Goal: Check status: Check status

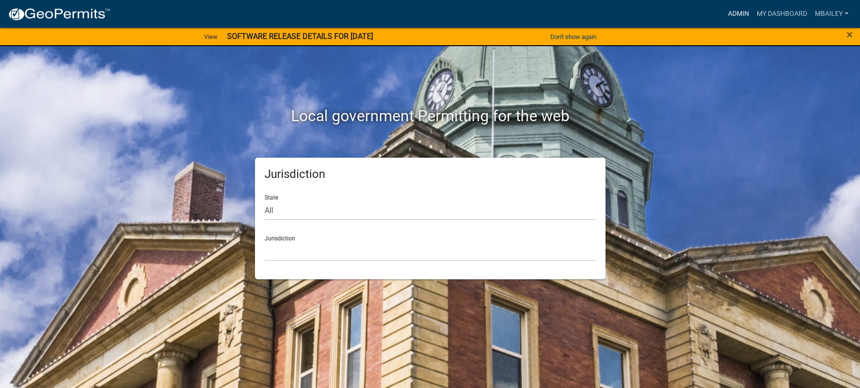
click at [737, 11] on link "Admin" at bounding box center [738, 14] width 29 height 18
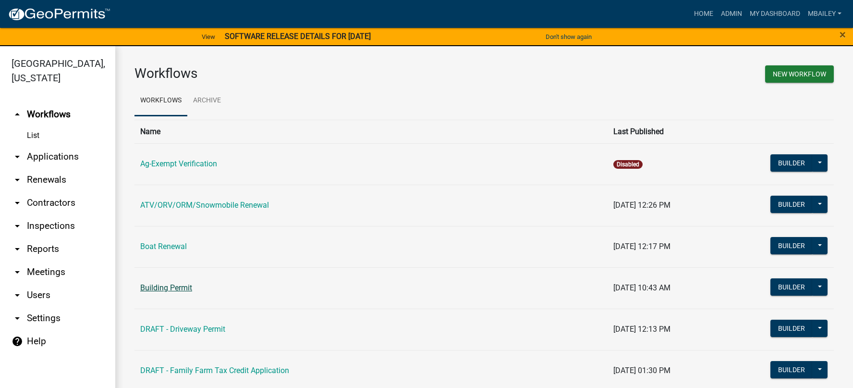
click at [178, 286] on link "Building Permit" at bounding box center [166, 287] width 52 height 9
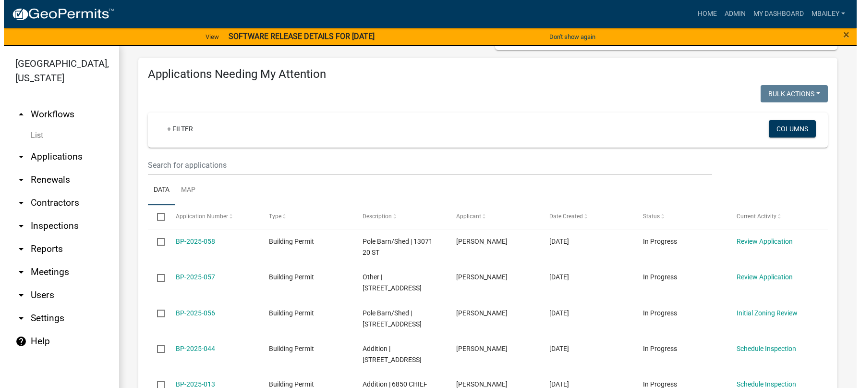
scroll to position [144, 0]
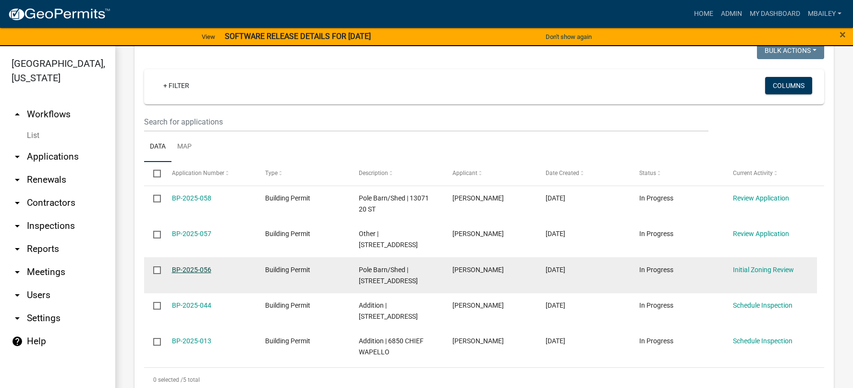
click at [199, 267] on link "BP-2025-056" at bounding box center [191, 270] width 39 height 8
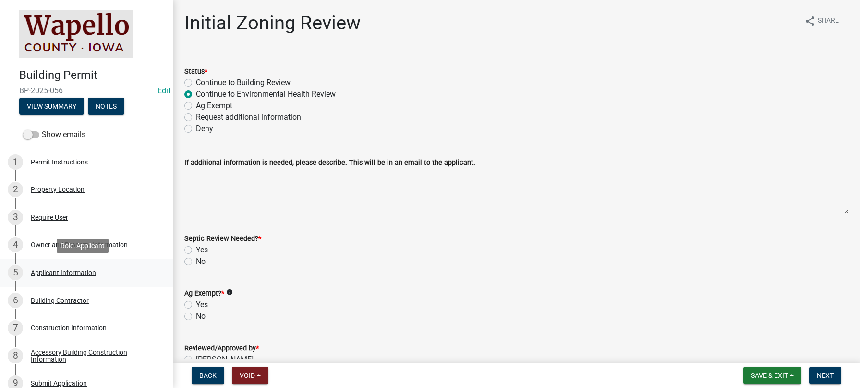
click at [57, 269] on div "Applicant Information" at bounding box center [63, 272] width 65 height 7
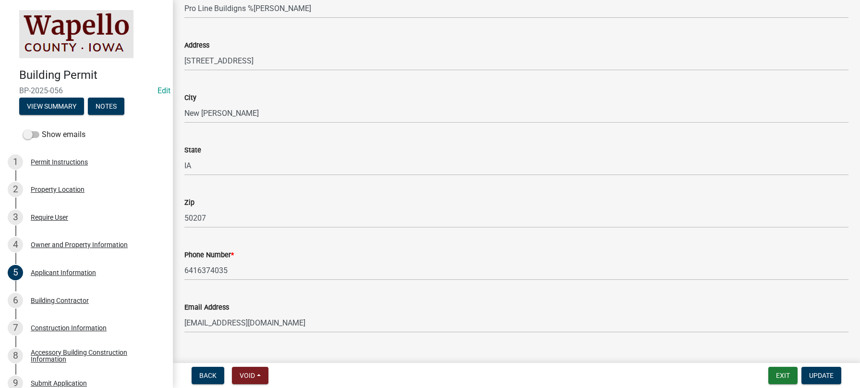
scroll to position [121, 0]
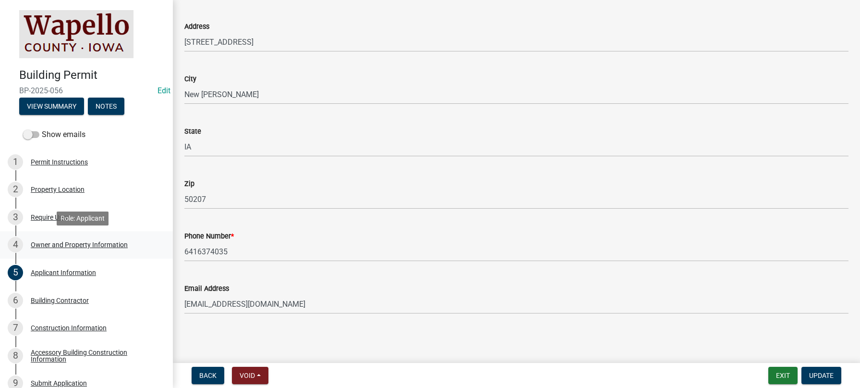
click at [66, 242] on div "Owner and Property Information" at bounding box center [79, 244] width 97 height 7
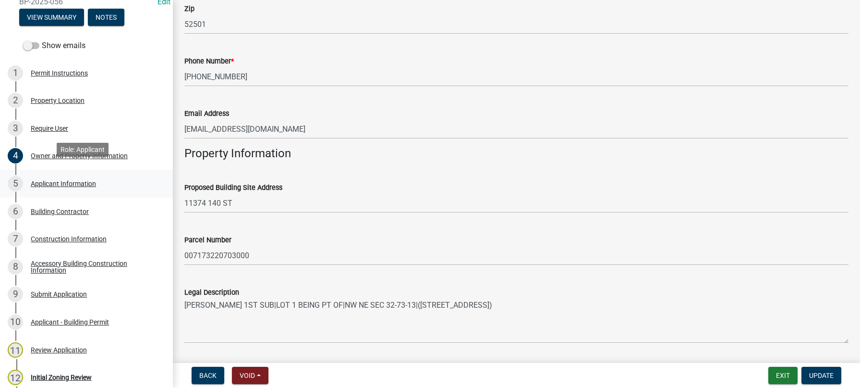
scroll to position [96, 0]
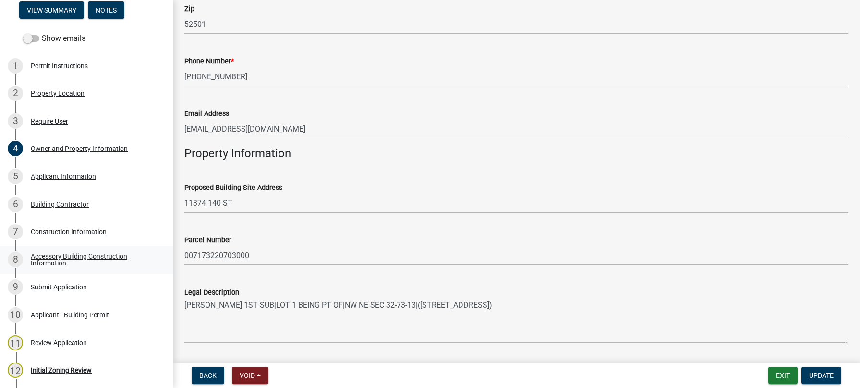
click at [62, 256] on div "Accessory Building Construction Information" at bounding box center [94, 259] width 127 height 13
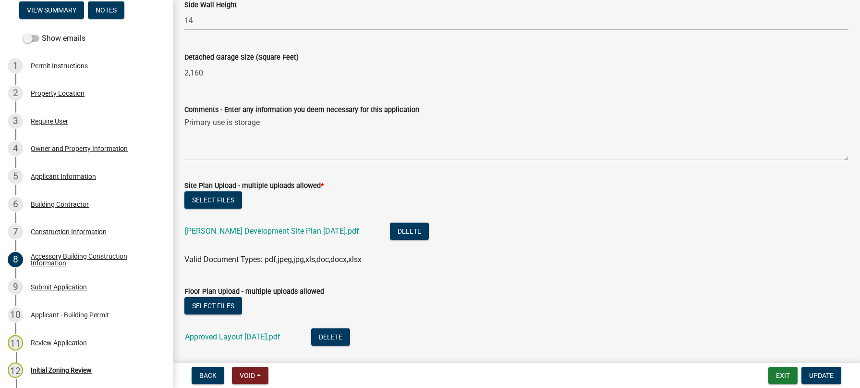
scroll to position [336, 0]
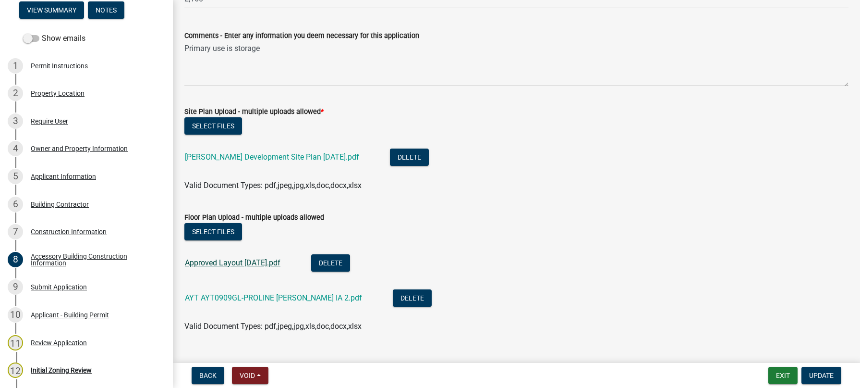
click at [255, 259] on link "Approved Layout [DATE].pdf" at bounding box center [233, 262] width 96 height 9
click at [238, 155] on link "[PERSON_NAME] Development Site Plan [DATE].pdf" at bounding box center [272, 156] width 174 height 9
